Goal: Check status: Check status

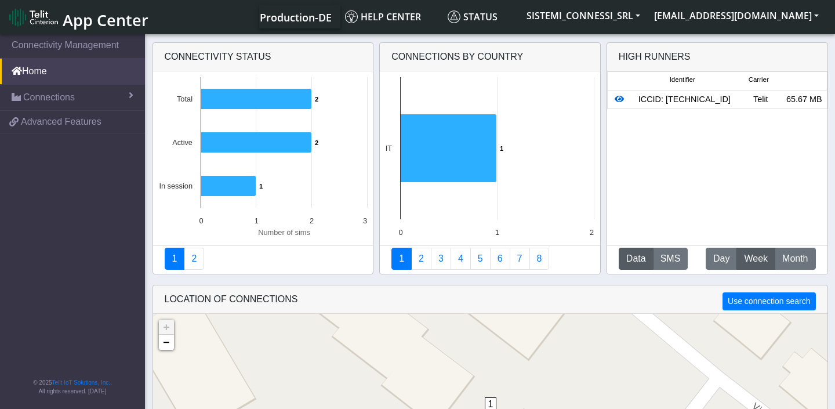
click at [619, 99] on icon at bounding box center [619, 99] width 9 height 8
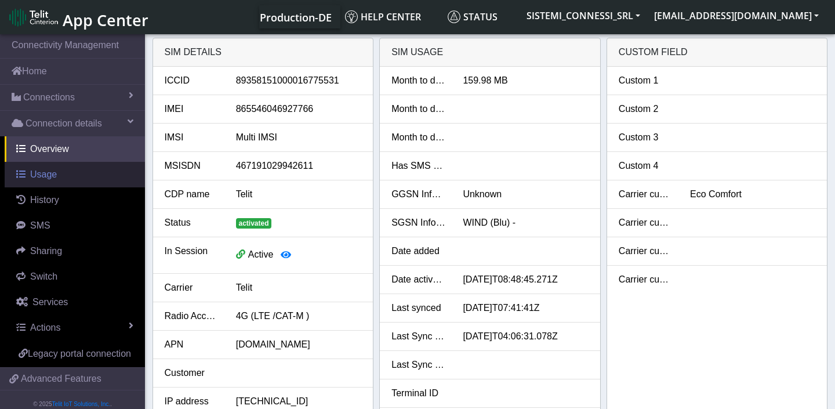
click at [56, 177] on span "Usage" at bounding box center [43, 174] width 27 height 10
